Goal: Information Seeking & Learning: Learn about a topic

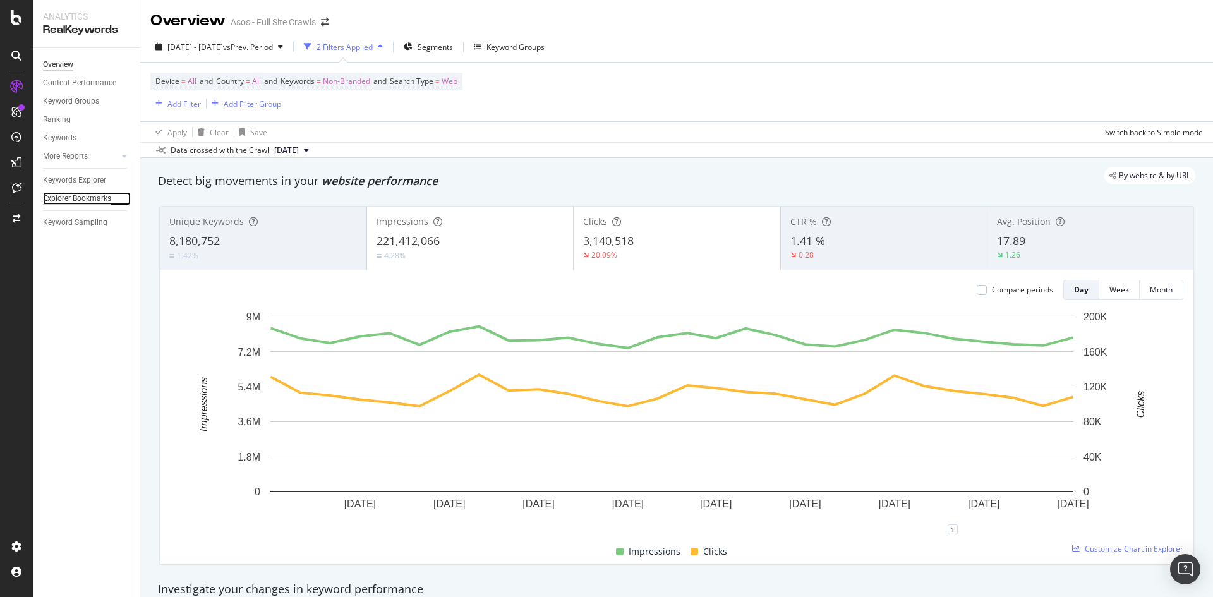
click at [66, 198] on div "Explorer Bookmarks" at bounding box center [77, 198] width 68 height 13
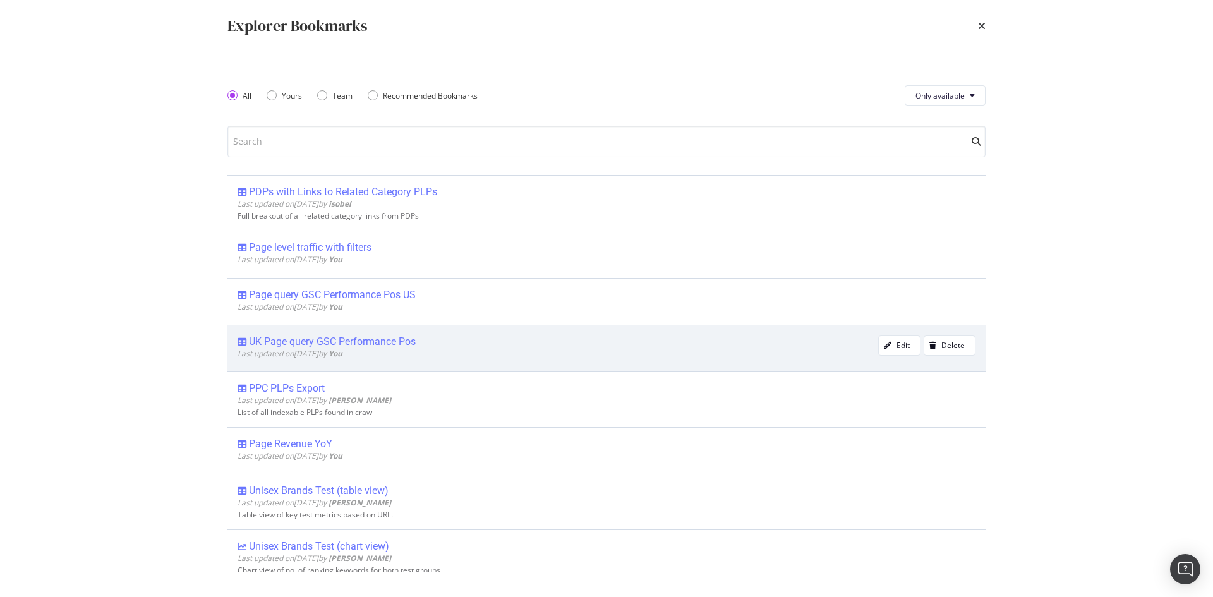
click at [383, 335] on div "UK Page query GSC Performance Pos" at bounding box center [332, 341] width 167 height 13
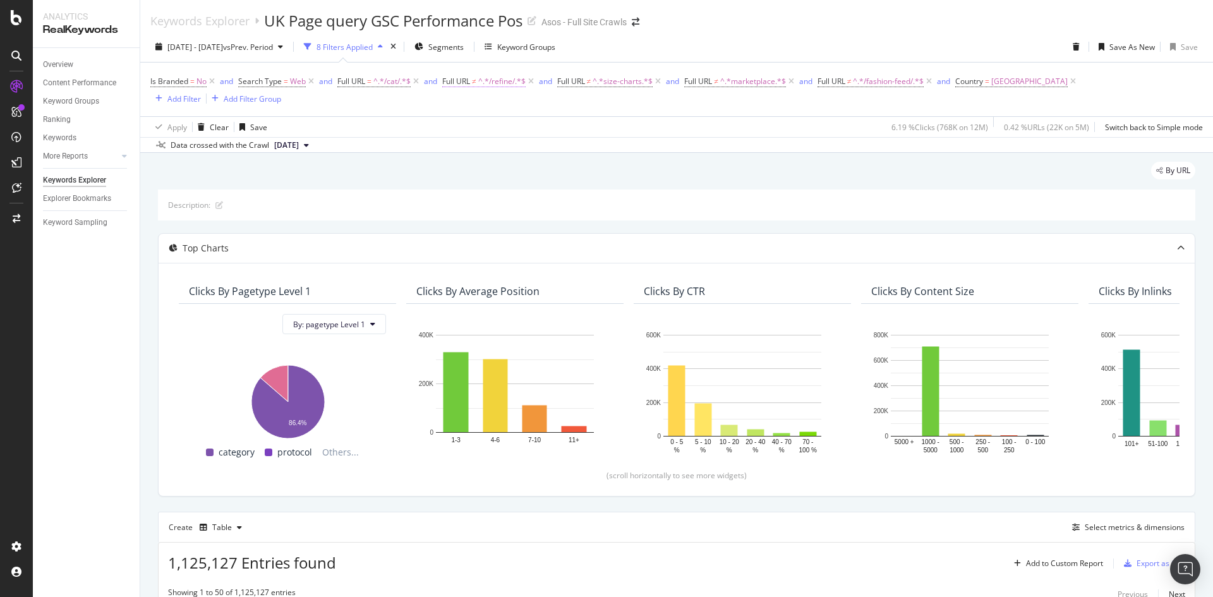
click at [499, 87] on span "^.*/refine/.*$" at bounding box center [501, 82] width 47 height 18
click at [493, 108] on span "Doesn't contain" at bounding box center [482, 110] width 55 height 11
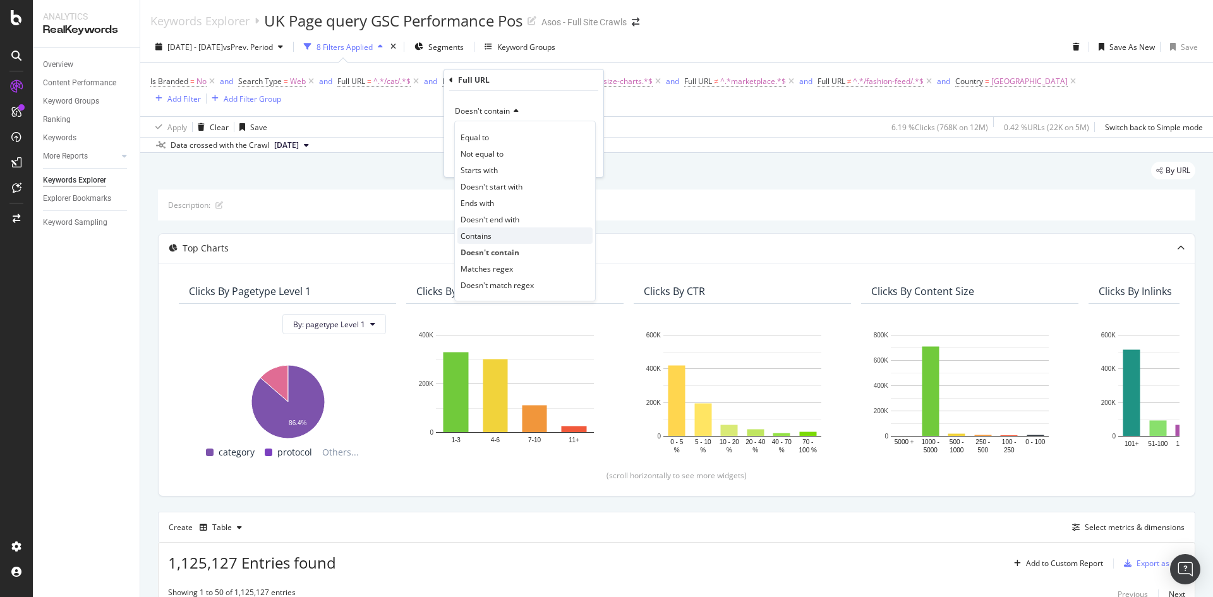
click at [499, 236] on div "Contains" at bounding box center [524, 235] width 135 height 16
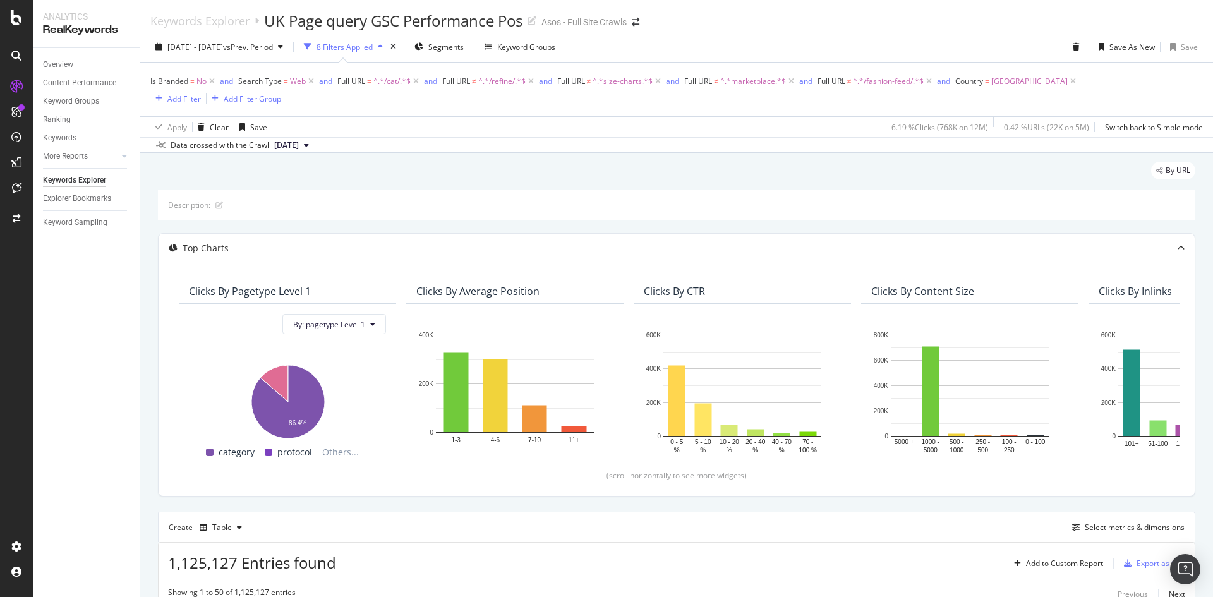
drag, startPoint x: 418, startPoint y: 90, endPoint x: 526, endPoint y: 119, distance: 111.9
click at [420, 92] on div "Is Branded = No and Search Type = Web and Full URL = ^.*/cat/.*$ and Full URL ≠…" at bounding box center [676, 89] width 1052 height 33
click at [653, 109] on div "Is Branded = No and Search Type = Web and Full URL = ^.*/cat/.*$ and Full URL ≠…" at bounding box center [676, 90] width 1052 height 54
click at [473, 86] on span "Full URL ≠ ^.*/refine/.*$" at bounding box center [483, 81] width 83 height 11
click at [919, 133] on div "6.19 % Clicks ( 768K on 12M )" at bounding box center [937, 127] width 102 height 20
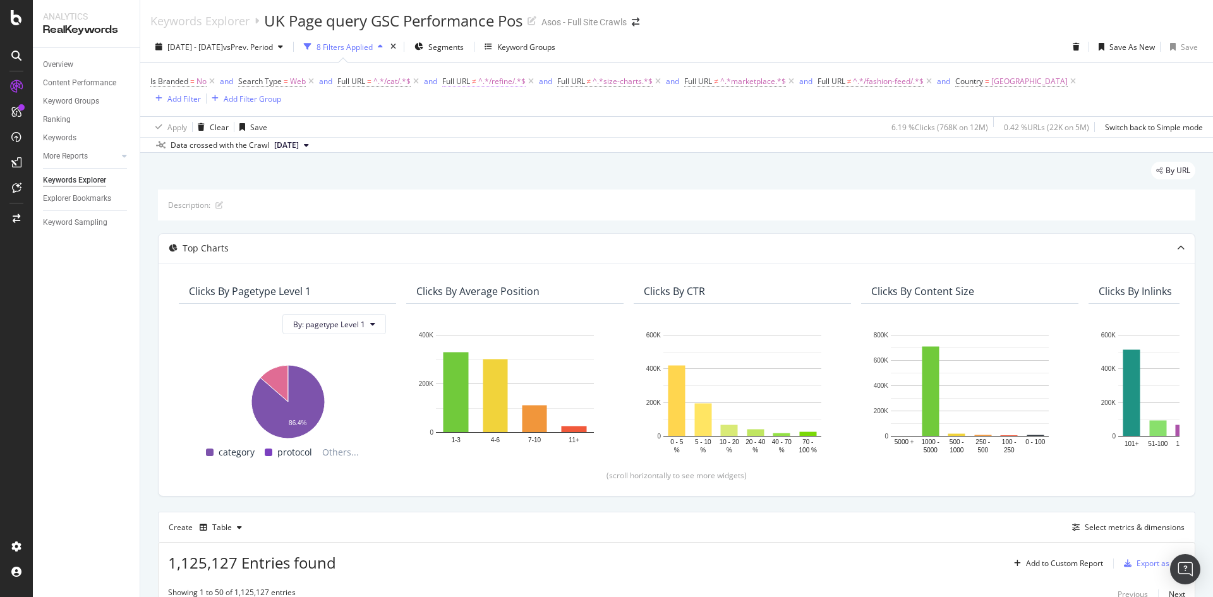
click at [473, 80] on span "Full URL ≠ ^.*/refine/.*$" at bounding box center [483, 81] width 83 height 11
click at [478, 113] on span "Doesn't contain" at bounding box center [482, 110] width 55 height 11
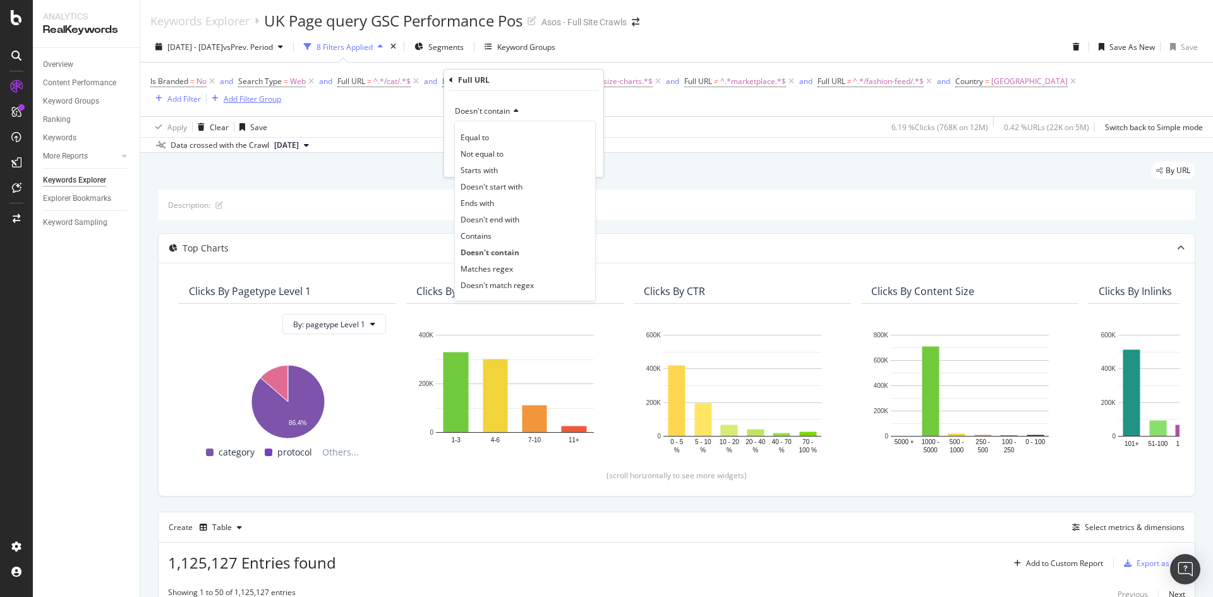
drag, startPoint x: 500, startPoint y: 237, endPoint x: 267, endPoint y: 99, distance: 271.3
click at [494, 234] on div "Contains" at bounding box center [524, 235] width 135 height 16
click at [373, 121] on div "Apply Clear Save 6.19 % Clicks ( 768K on 12M ) 0.42 % URLs ( 22K on 5M ) Switch…" at bounding box center [676, 126] width 1073 height 21
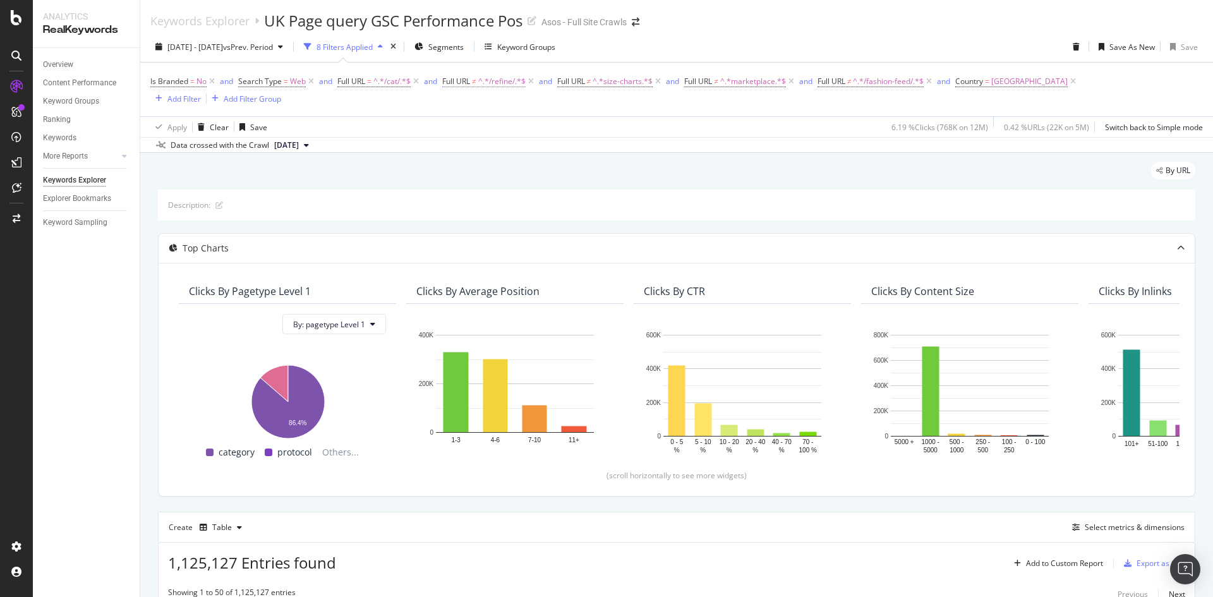
click at [478, 77] on span "Full URL ≠ ^.*/refine/.*$" at bounding box center [483, 81] width 83 height 11
click at [509, 114] on span "Doesn't contain" at bounding box center [482, 110] width 55 height 11
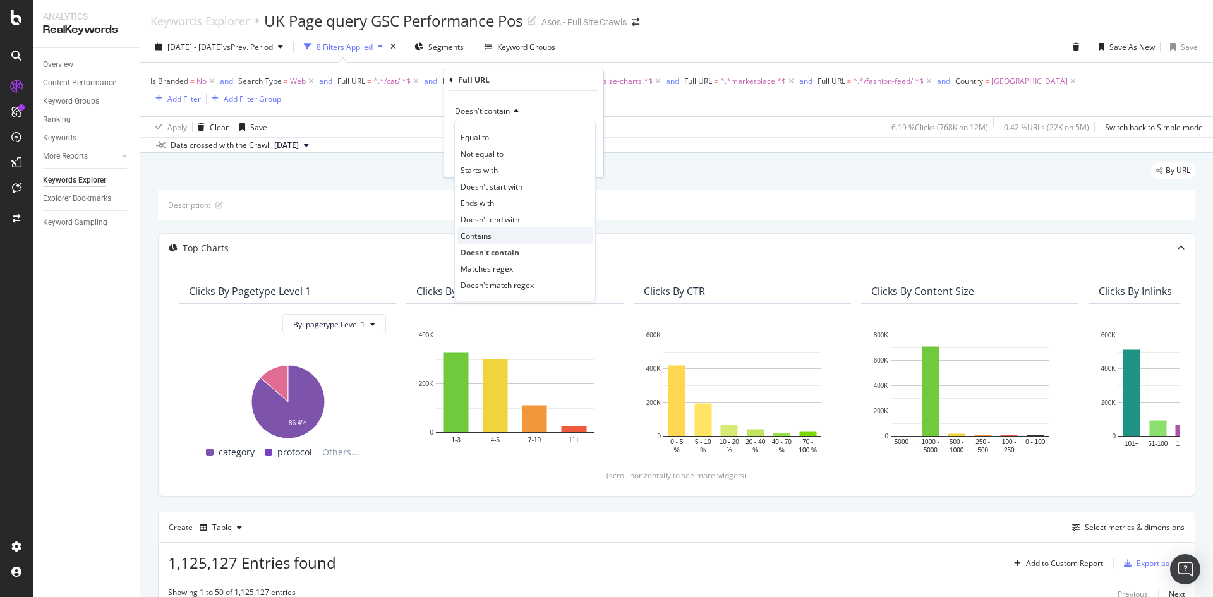
click at [494, 240] on div "Contains" at bounding box center [524, 235] width 135 height 16
click at [587, 159] on div "Apply" at bounding box center [584, 160] width 20 height 11
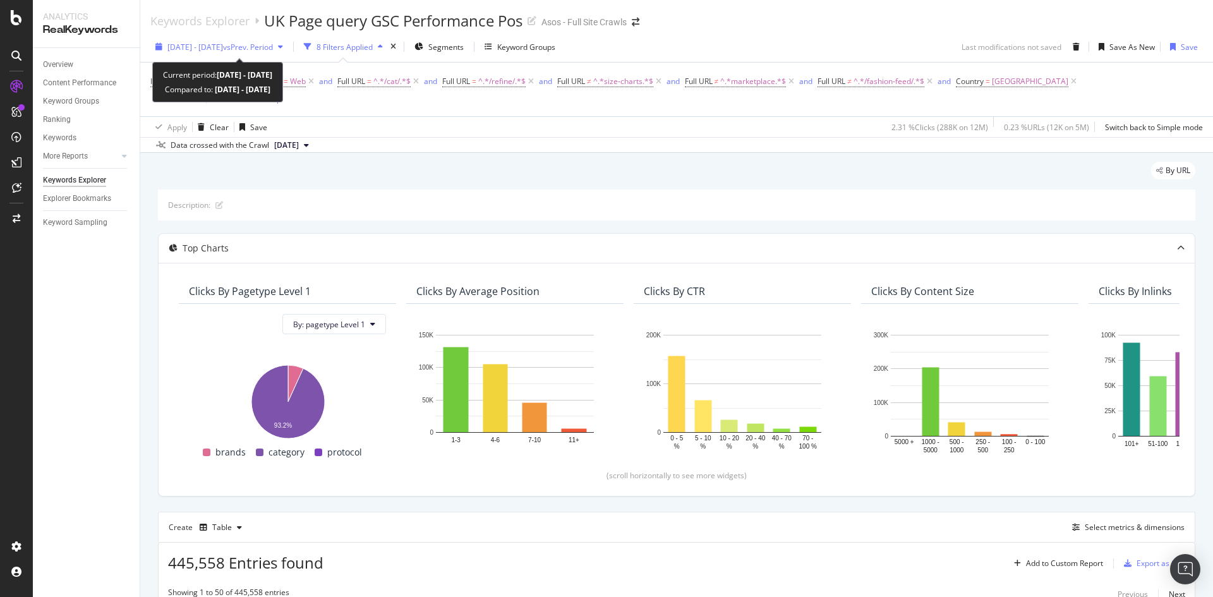
click at [196, 40] on div "[DATE] - [DATE] vs Prev. Period" at bounding box center [219, 46] width 138 height 19
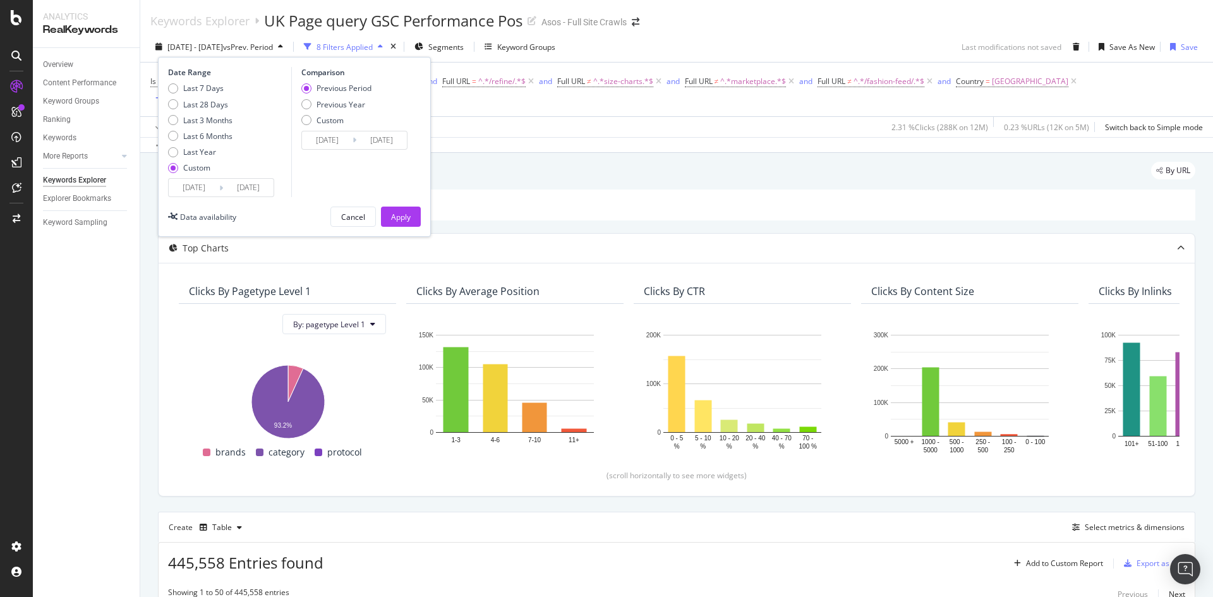
click at [212, 188] on input "[DATE]" at bounding box center [194, 188] width 51 height 18
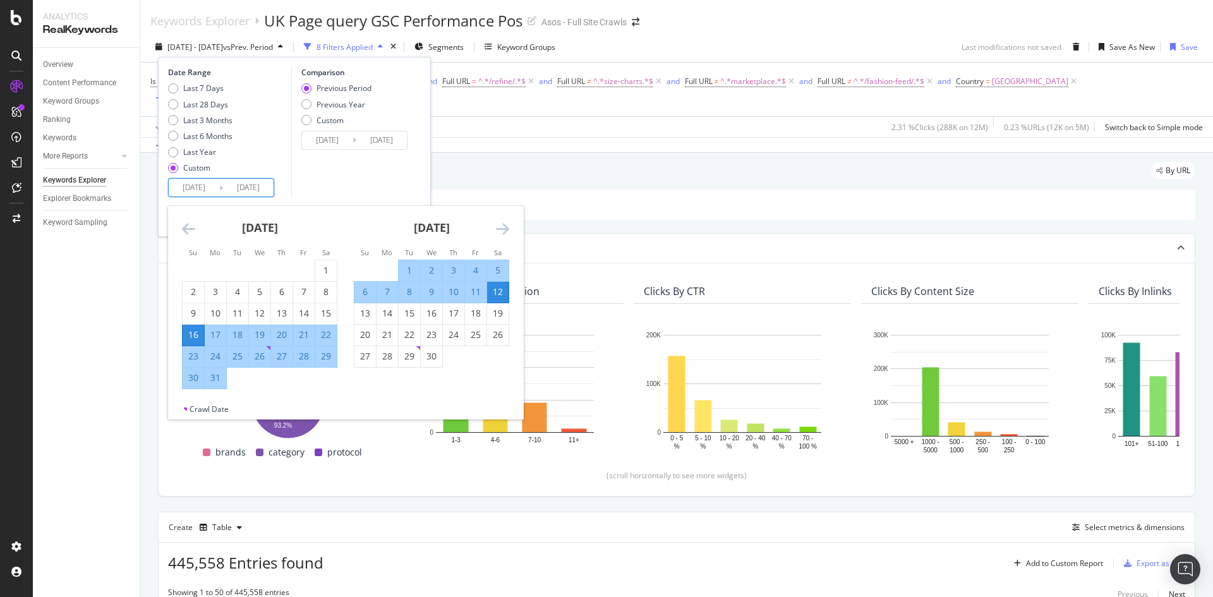
click at [492, 232] on div "[DATE]" at bounding box center [431, 233] width 155 height 54
click at [507, 231] on icon "Move forward to switch to the next month." at bounding box center [502, 228] width 13 height 15
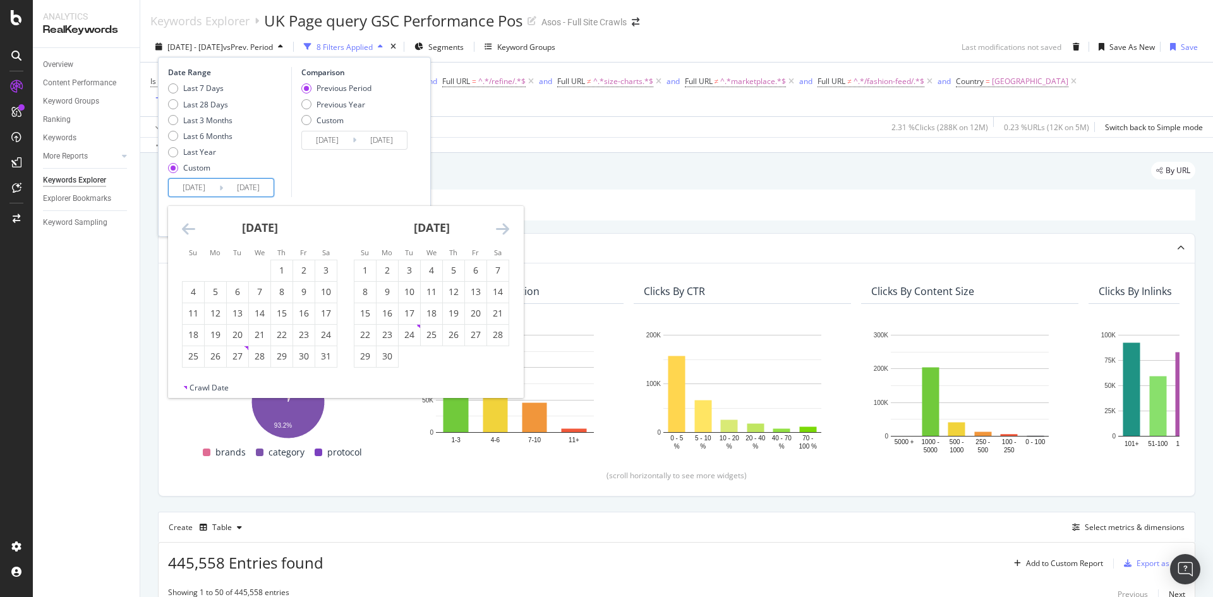
click at [507, 230] on icon "Move forward to switch to the next month." at bounding box center [502, 228] width 13 height 15
click at [507, 229] on icon "Move forward to switch to the next month." at bounding box center [502, 228] width 13 height 15
click at [505, 229] on icon "Move forward to switch to the next month." at bounding box center [502, 228] width 13 height 15
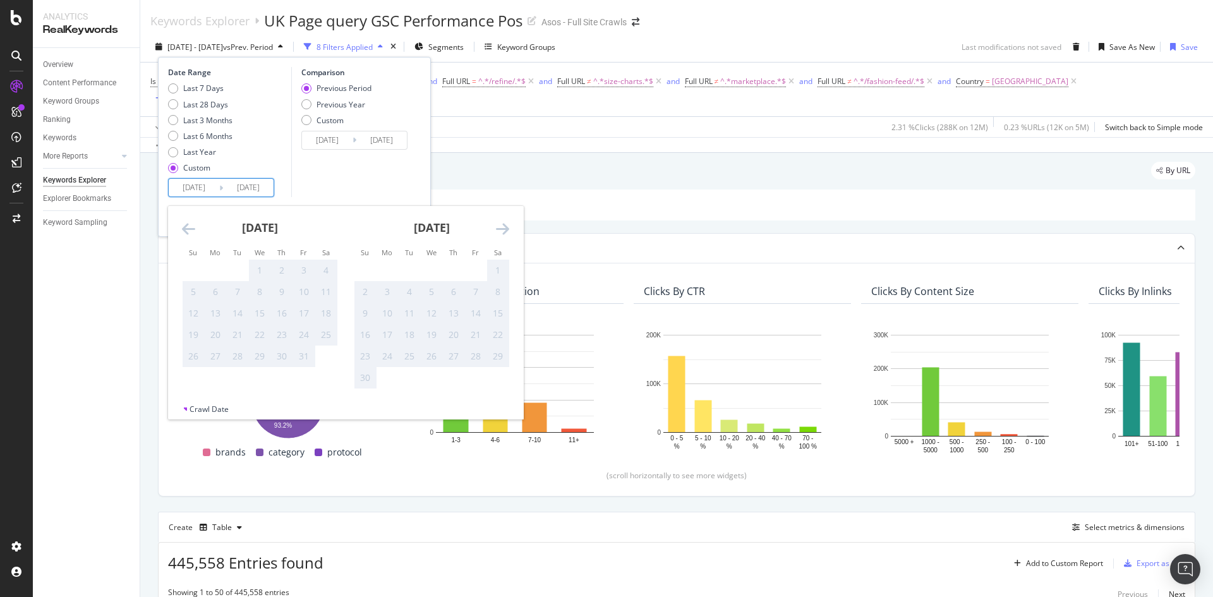
click at [188, 226] on icon "Move backward to switch to the previous month." at bounding box center [188, 228] width 13 height 15
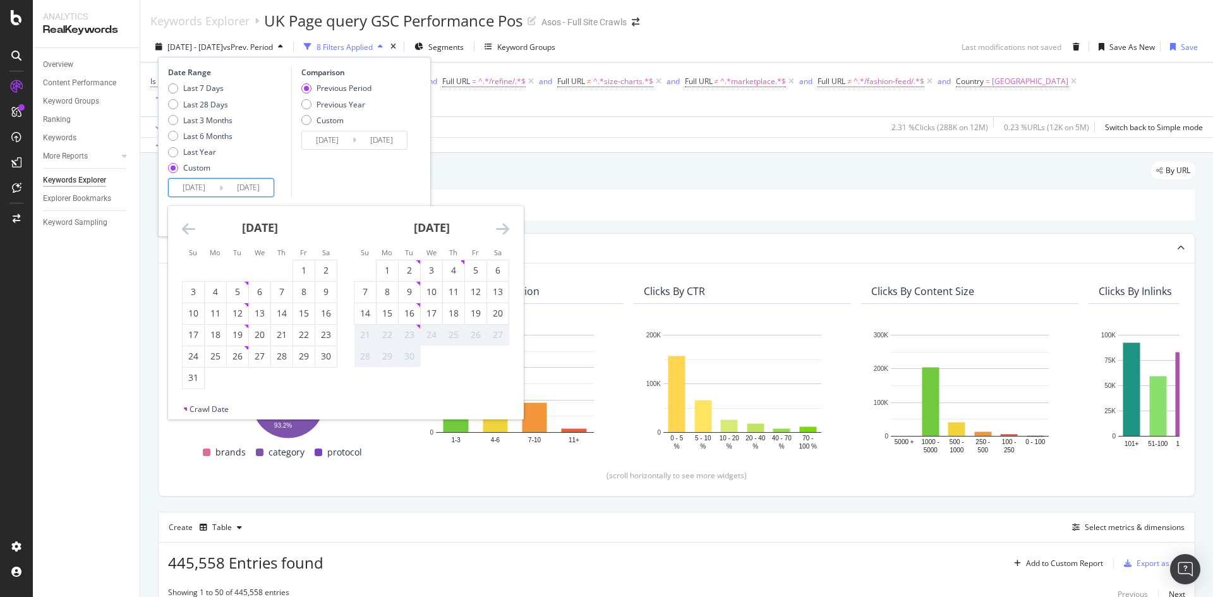
click at [188, 226] on icon "Move backward to switch to the previous month." at bounding box center [188, 228] width 13 height 15
click at [223, 359] on div "28" at bounding box center [215, 356] width 21 height 13
type input "[DATE]"
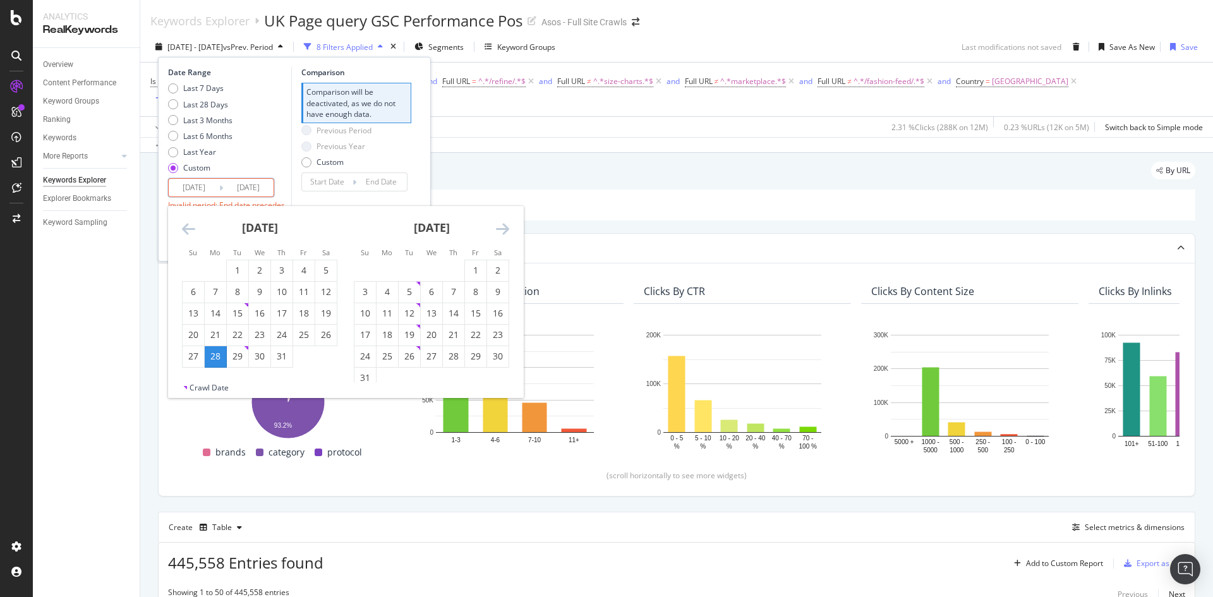
click at [497, 232] on icon "Move forward to switch to the next month." at bounding box center [502, 228] width 13 height 15
click at [385, 314] on div "15" at bounding box center [386, 313] width 21 height 13
type input "[DATE]"
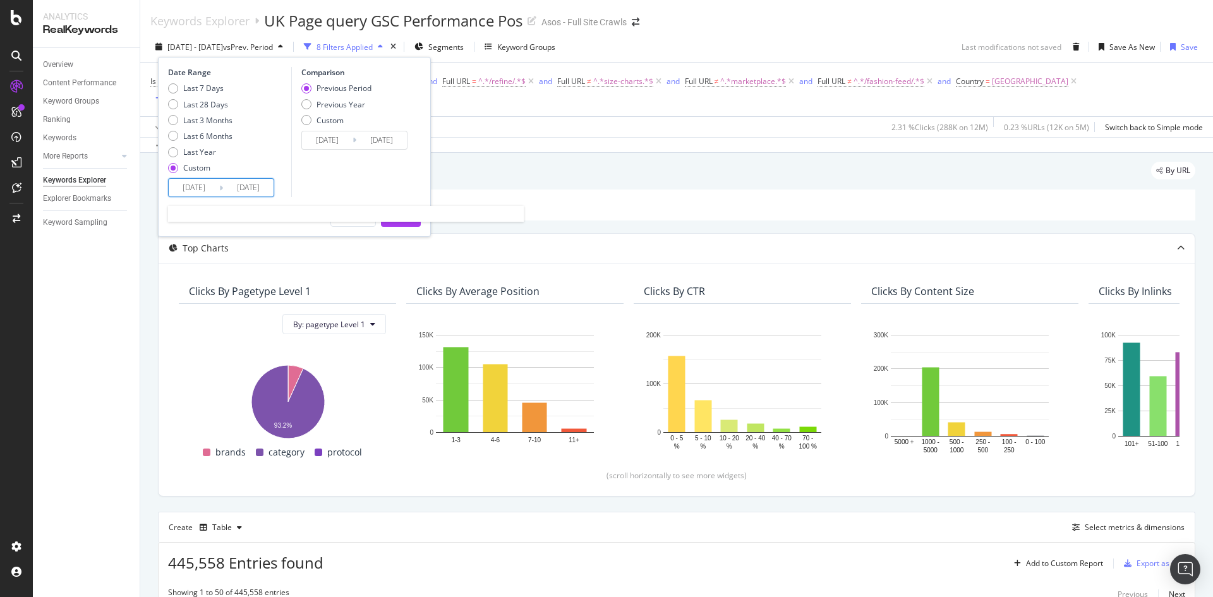
click at [246, 190] on input "[DATE]" at bounding box center [248, 188] width 51 height 18
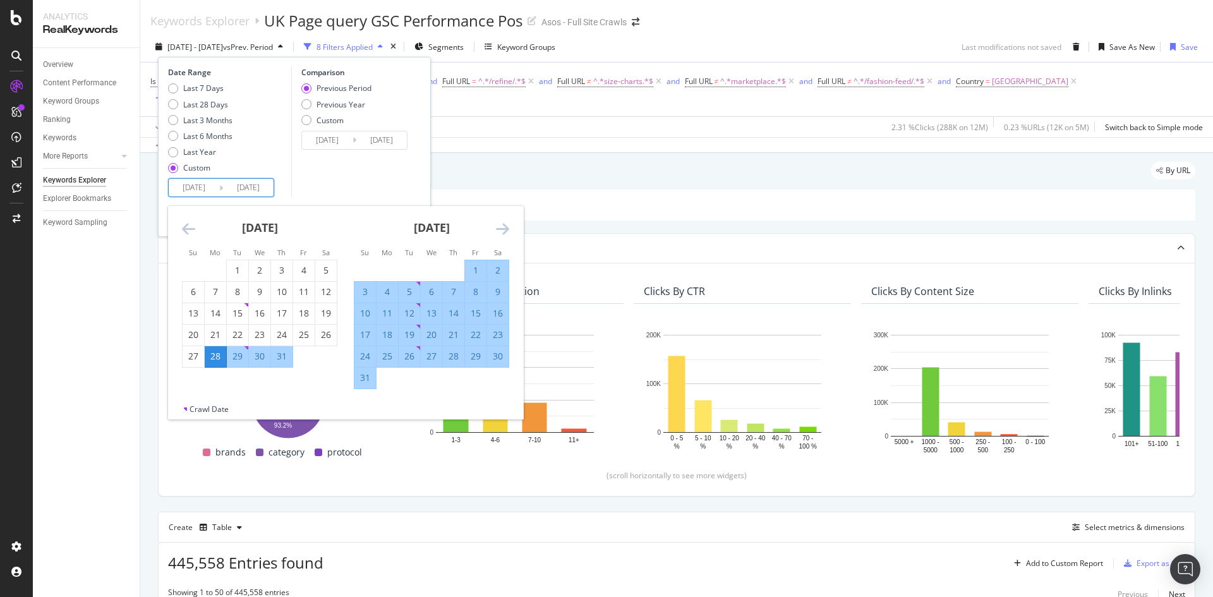
click at [325, 179] on div "Comparison Previous Period Previous Year Custom [DATE] Navigate forward to inte…" at bounding box center [351, 132] width 120 height 130
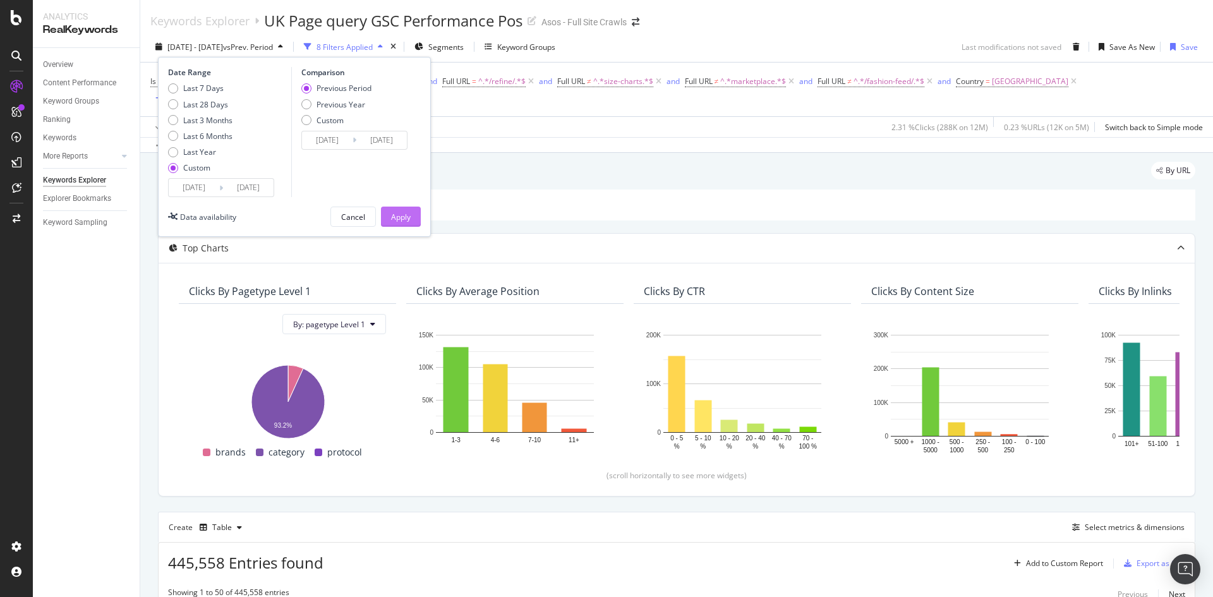
click at [397, 212] on div "Apply" at bounding box center [401, 217] width 20 height 11
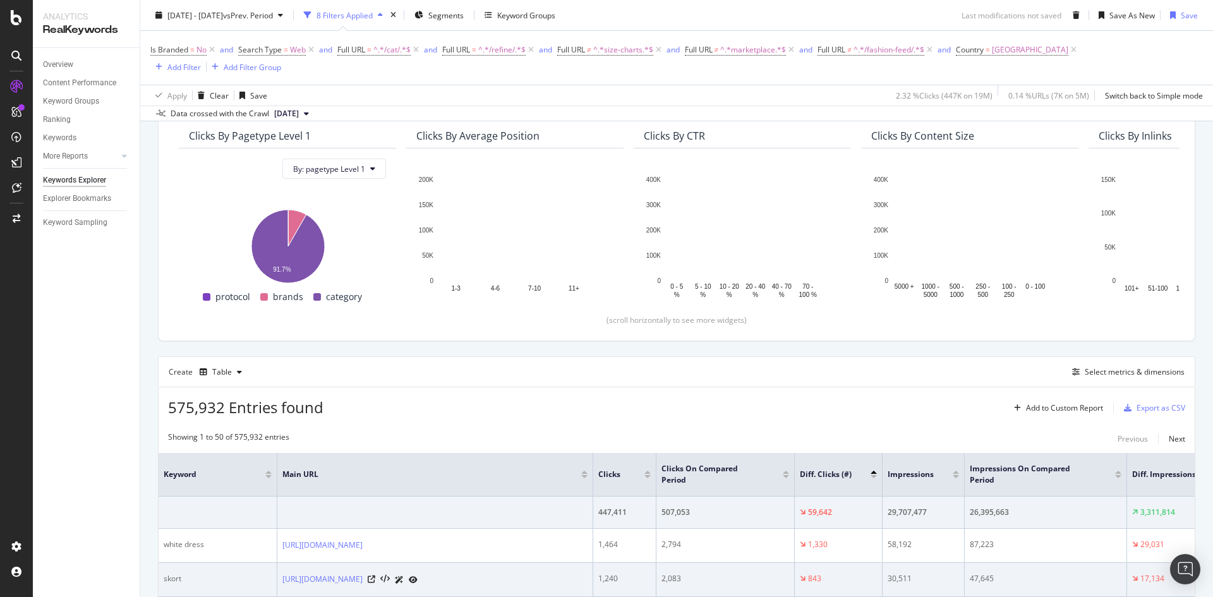
scroll to position [316, 0]
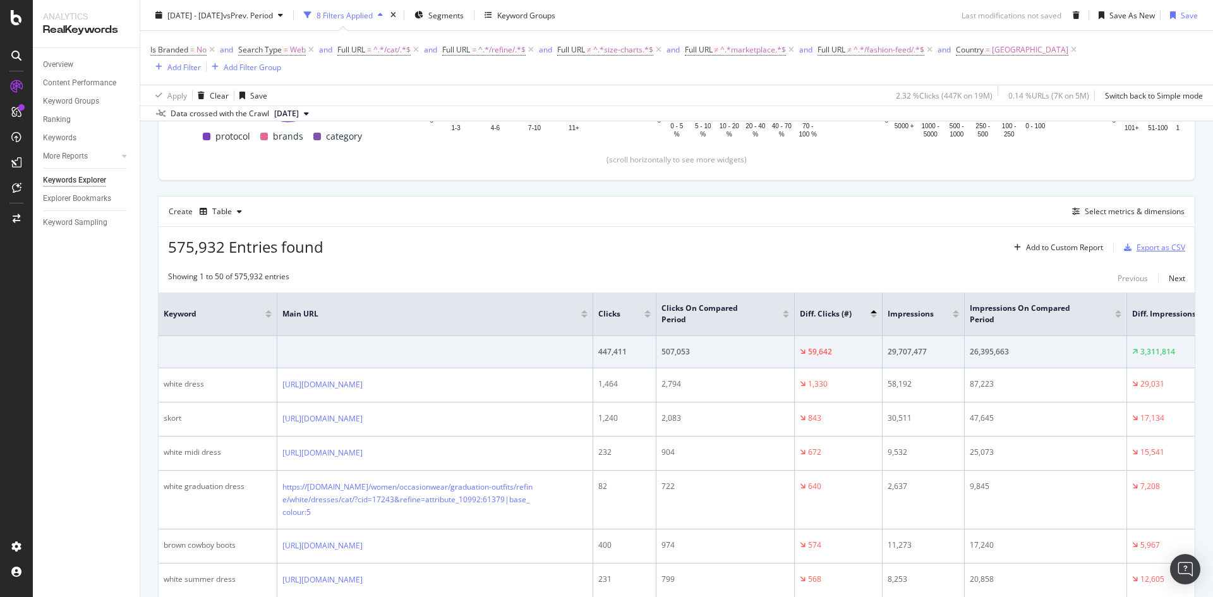
click at [1147, 247] on div "Export as CSV" at bounding box center [1160, 247] width 49 height 11
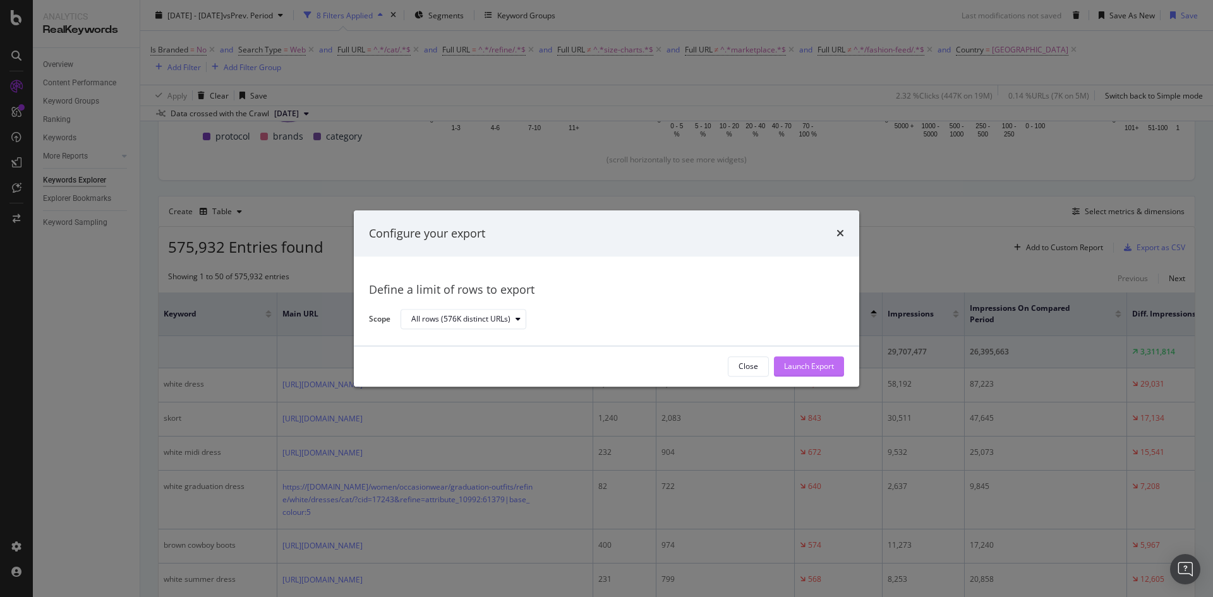
click at [810, 365] on div "Launch Export" at bounding box center [809, 366] width 50 height 11
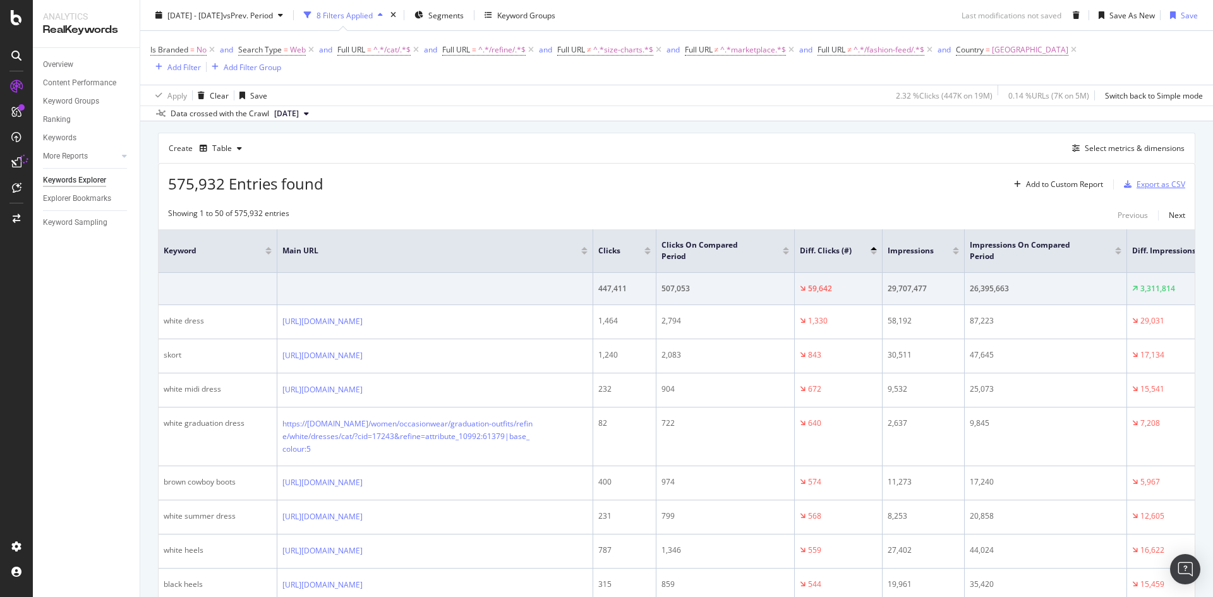
scroll to position [0, 0]
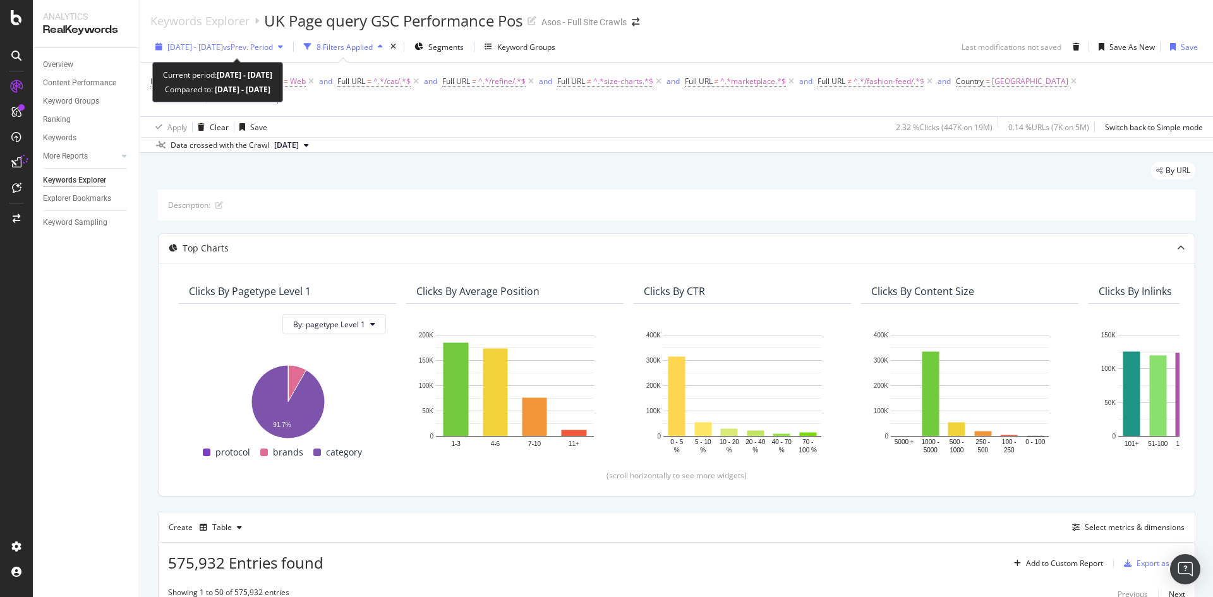
click at [273, 49] on span "vs Prev. Period" at bounding box center [248, 47] width 50 height 11
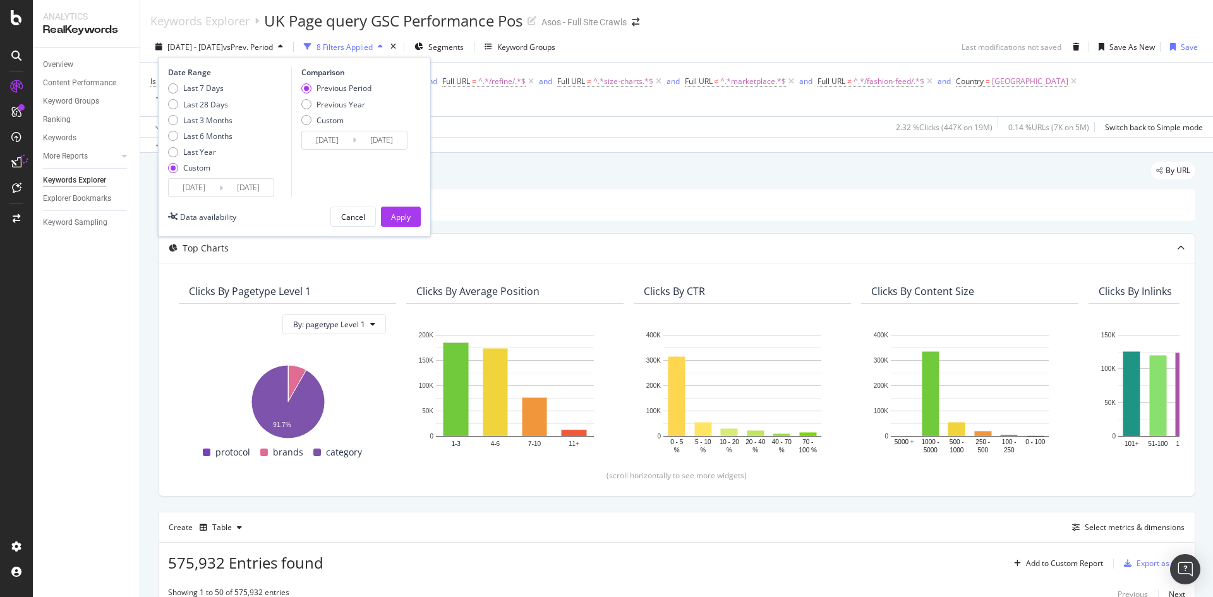
click at [299, 109] on div "Comparison Previous Period Previous Year Custom [DATE] Navigate forward to inte…" at bounding box center [351, 132] width 120 height 130
click at [303, 105] on div "Previous Year" at bounding box center [306, 104] width 10 height 10
type input "[DATE]"
click at [395, 213] on div "Apply" at bounding box center [401, 217] width 20 height 11
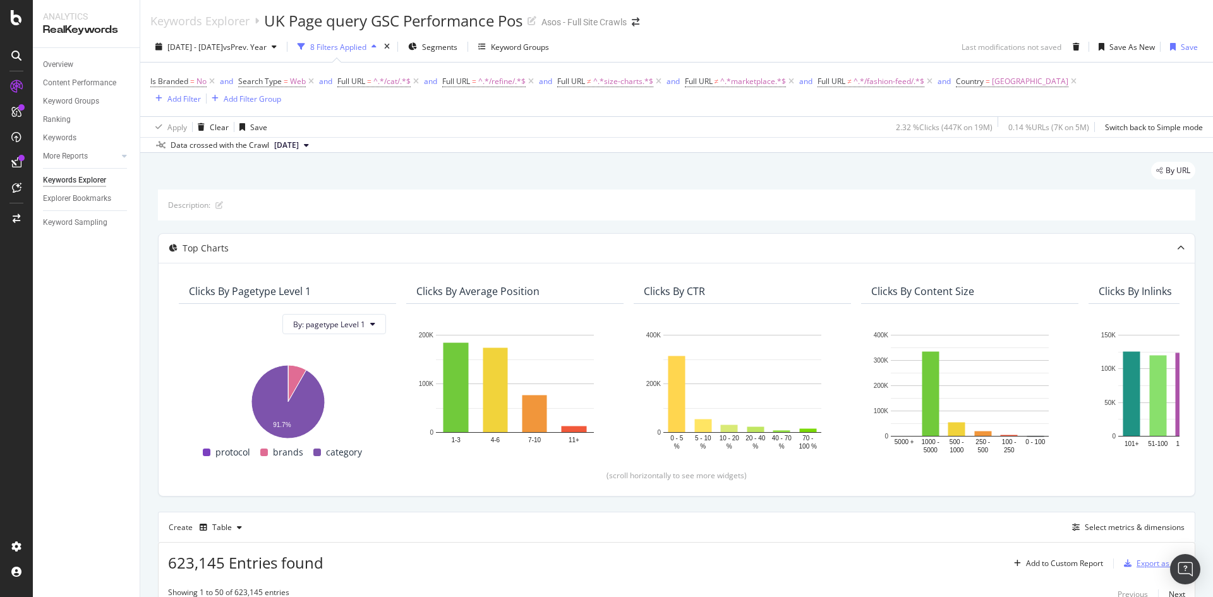
click at [1136, 558] on div "Export as CSV" at bounding box center [1160, 563] width 49 height 11
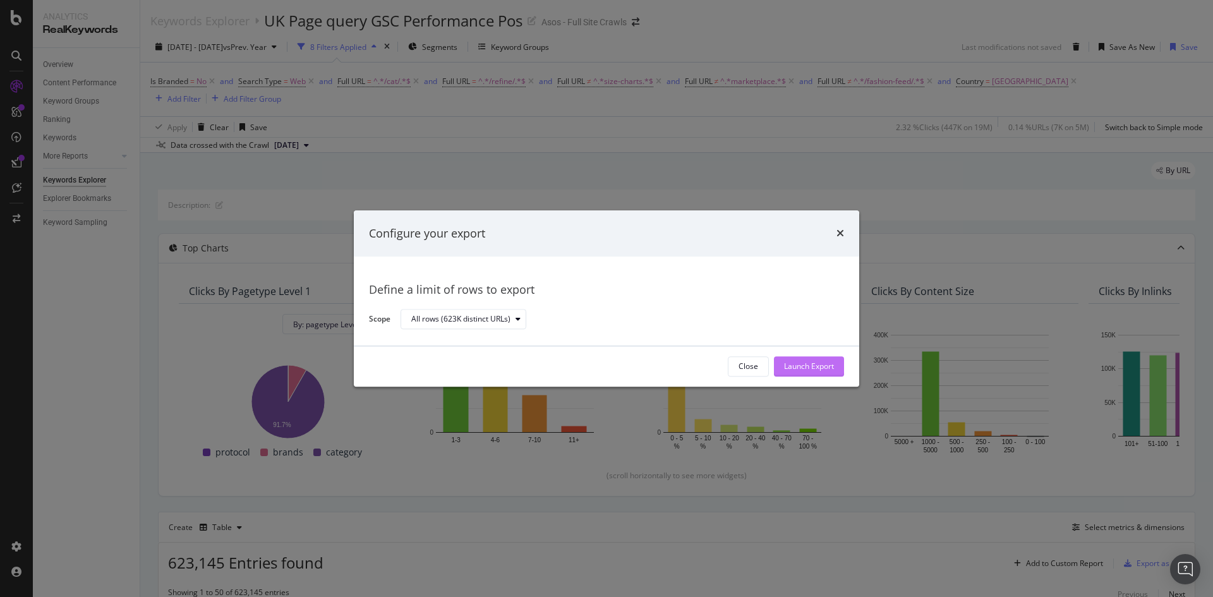
click at [800, 366] on div "Launch Export" at bounding box center [809, 366] width 50 height 11
